Goal: Transaction & Acquisition: Download file/media

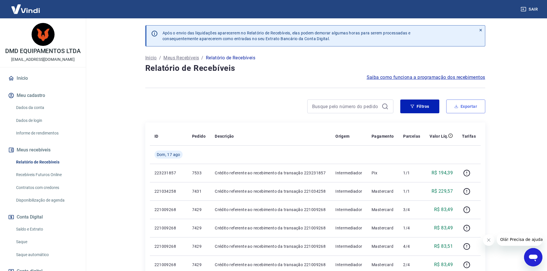
click at [468, 105] on button "Exportar" at bounding box center [465, 107] width 39 height 14
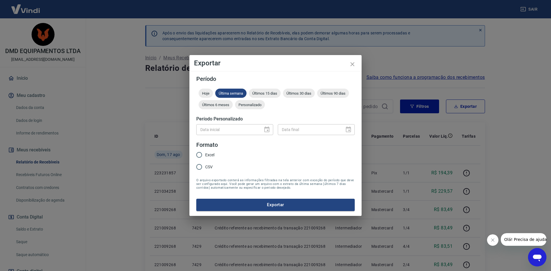
click at [265, 131] on div "Data inicial" at bounding box center [234, 129] width 77 height 11
drag, startPoint x: 253, startPoint y: 102, endPoint x: 256, endPoint y: 104, distance: 3.7
click at [252, 102] on div "Personalizado" at bounding box center [250, 104] width 30 height 9
click at [267, 130] on icon "Choose date" at bounding box center [266, 130] width 5 height 6
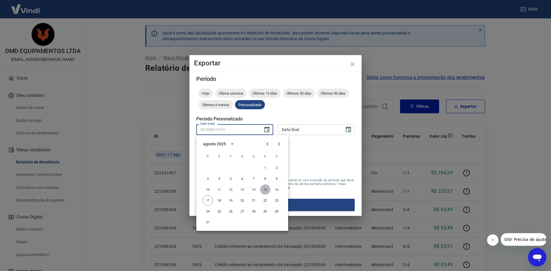
click at [267, 189] on button "15" at bounding box center [265, 189] width 10 height 10
type input "[DATE]"
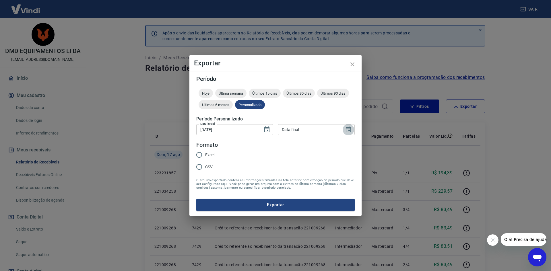
click at [345, 130] on icon "Choose date" at bounding box center [348, 129] width 7 height 7
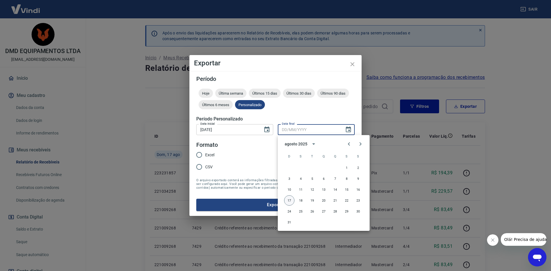
click at [288, 199] on button "17" at bounding box center [289, 200] width 10 height 10
type input "[DATE]"
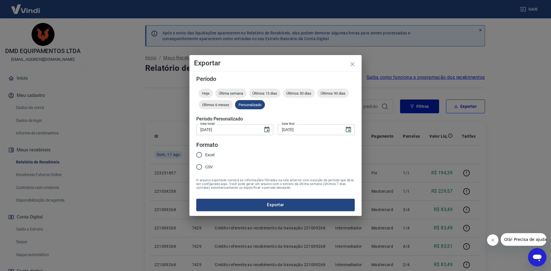
click at [198, 156] on input "Excel" at bounding box center [199, 155] width 12 height 12
radio input "true"
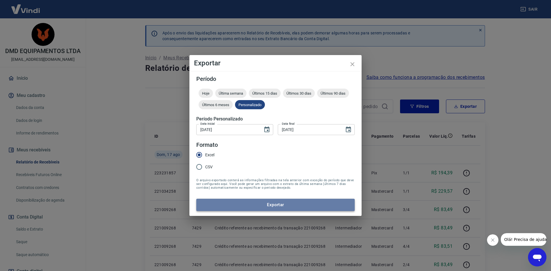
click at [312, 204] on button "Exportar" at bounding box center [275, 205] width 158 height 12
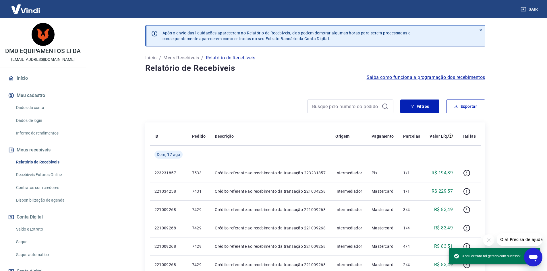
click at [533, 9] on button "Sair" at bounding box center [529, 9] width 21 height 11
